Goal: Information Seeking & Learning: Learn about a topic

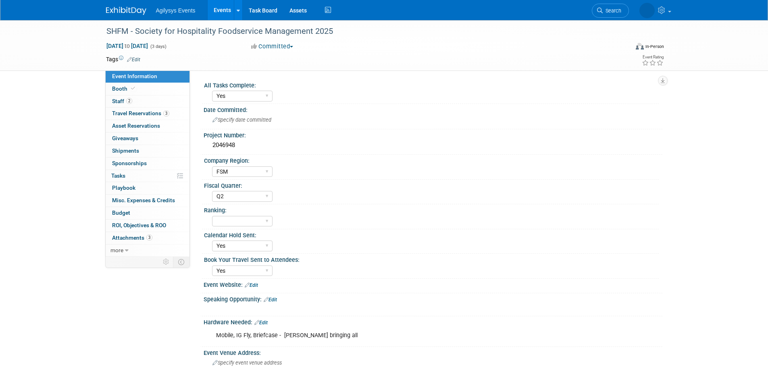
select select "Yes"
select select "FSM"
select select "Q2"
select select "Yes"
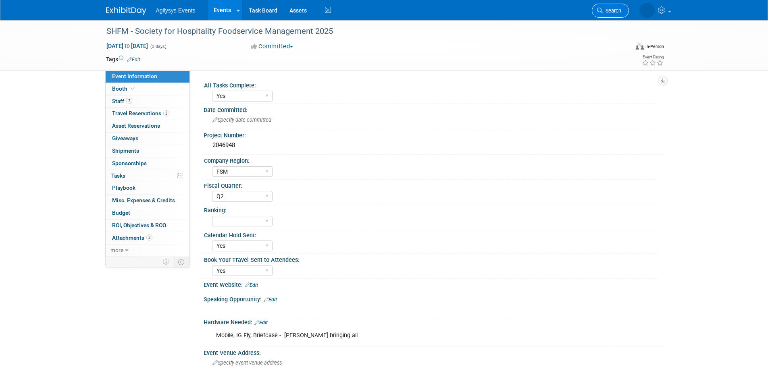
click at [618, 11] on span "Search" at bounding box center [612, 11] width 19 height 6
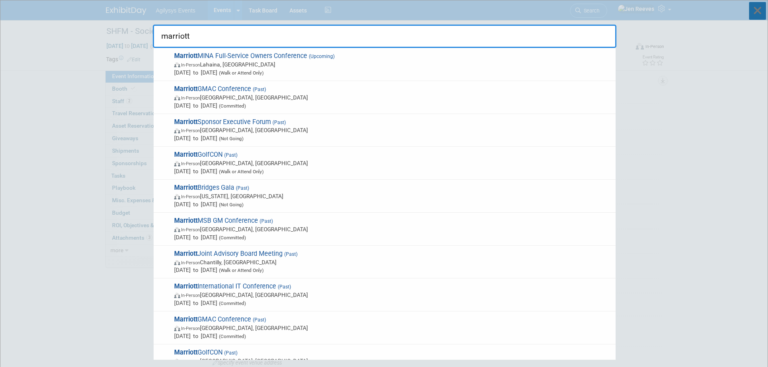
type input "marriott"
click at [755, 10] on icon at bounding box center [757, 11] width 17 height 18
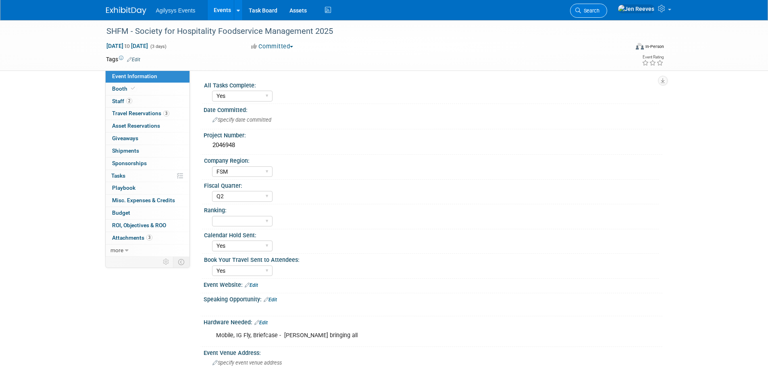
click at [600, 10] on span "Search" at bounding box center [590, 11] width 19 height 6
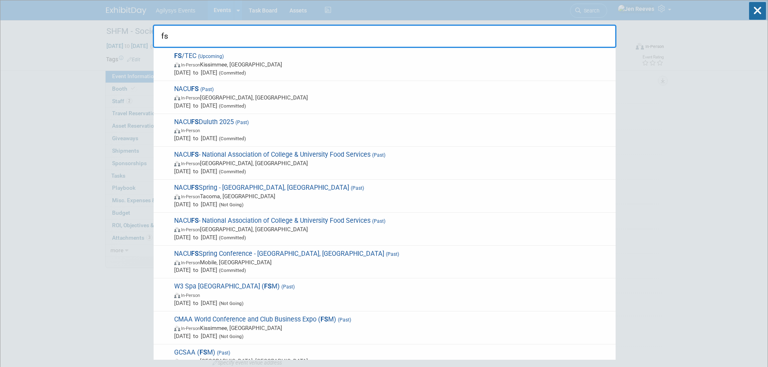
type input "f"
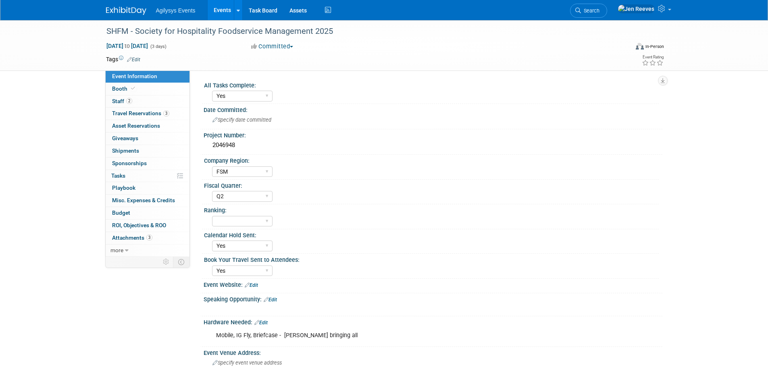
click at [134, 12] on img at bounding box center [126, 11] width 40 height 8
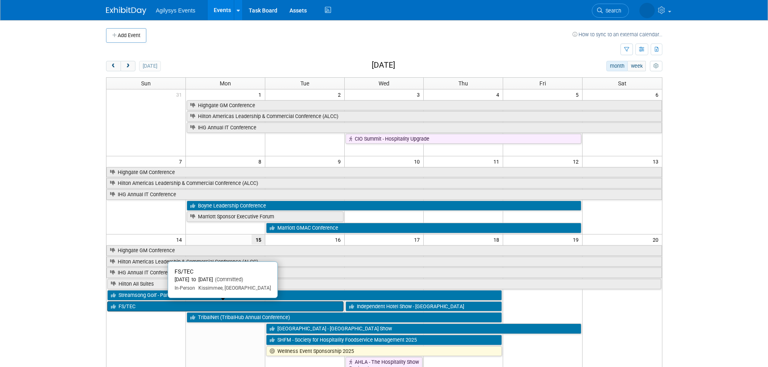
click at [133, 306] on link "FS/TEC" at bounding box center [225, 307] width 236 height 10
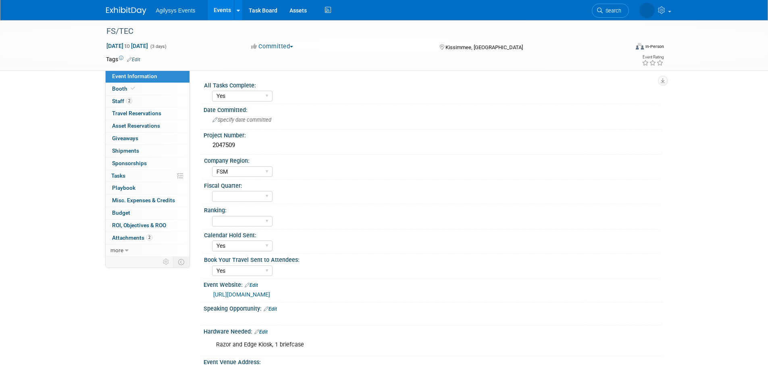
select select "Yes"
select select "FSM"
select select "Yes"
